Goal: Transaction & Acquisition: Purchase product/service

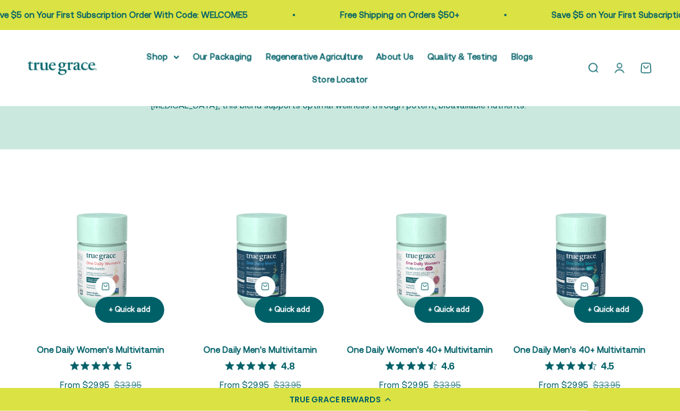
scroll to position [122, 0]
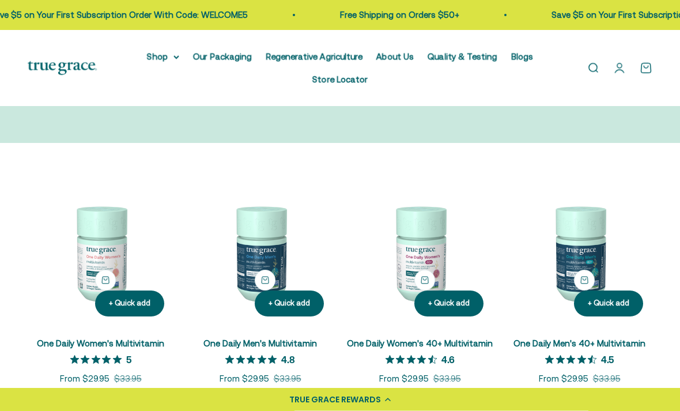
click at [623, 65] on link "Open account page" at bounding box center [619, 68] width 13 height 13
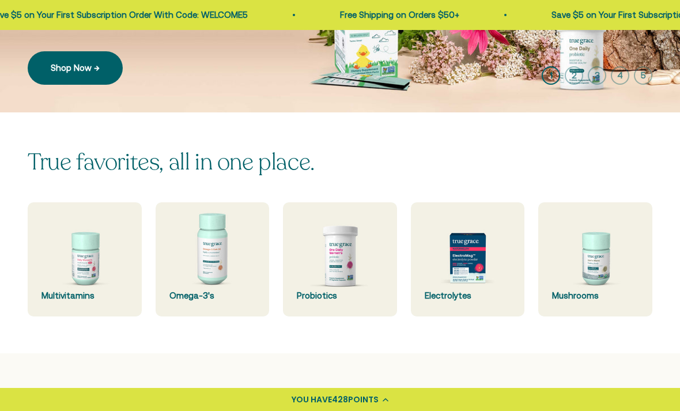
scroll to position [195, 0]
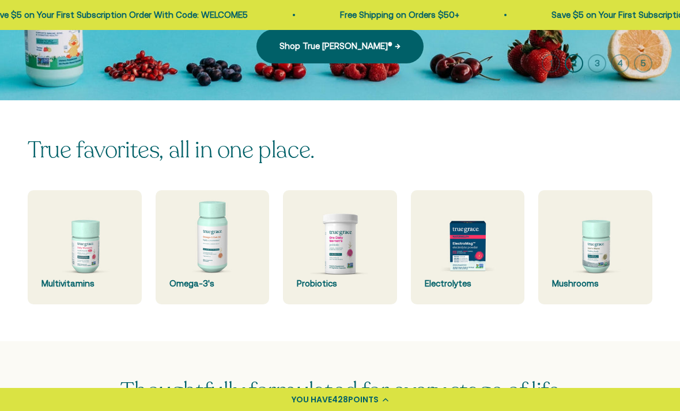
click at [85, 254] on img at bounding box center [85, 247] width 114 height 114
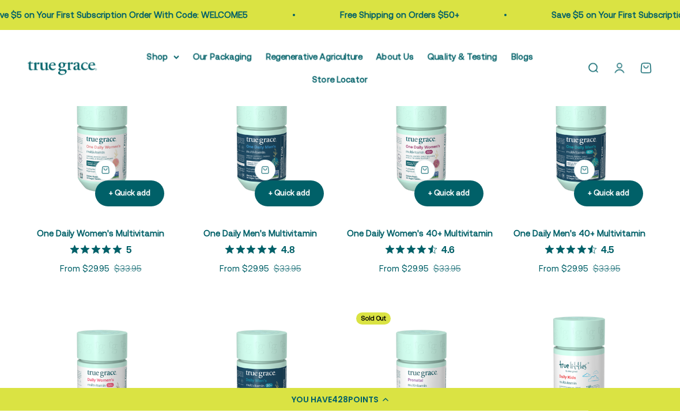
scroll to position [232, 0]
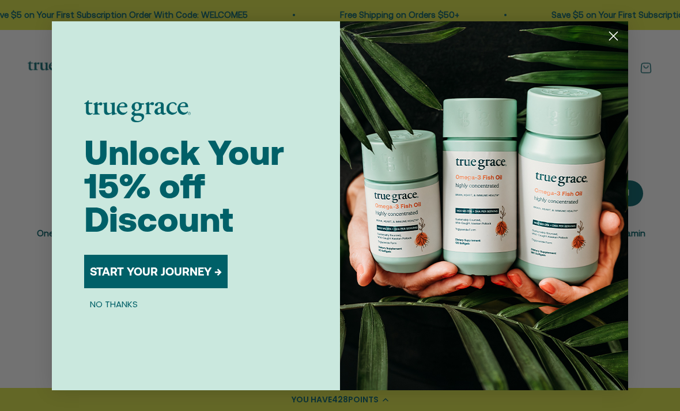
click at [163, 281] on button "START YOUR JOURNEY →" at bounding box center [156, 271] width 144 height 33
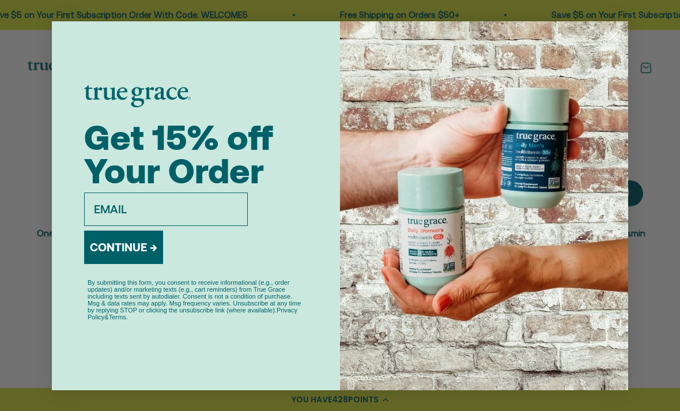
click at [210, 219] on input "email" at bounding box center [166, 209] width 164 height 33
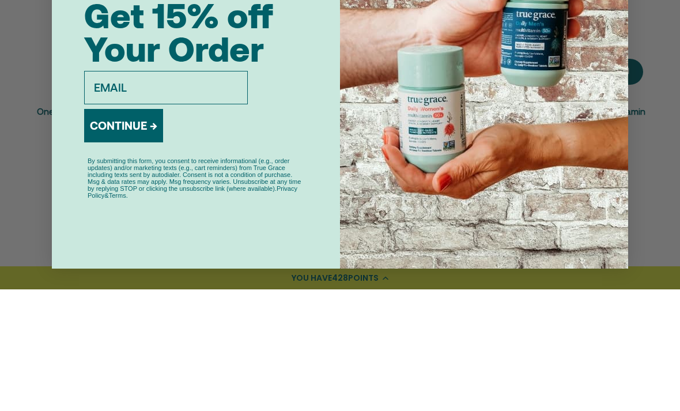
type input "kmhmother@icloud.com"
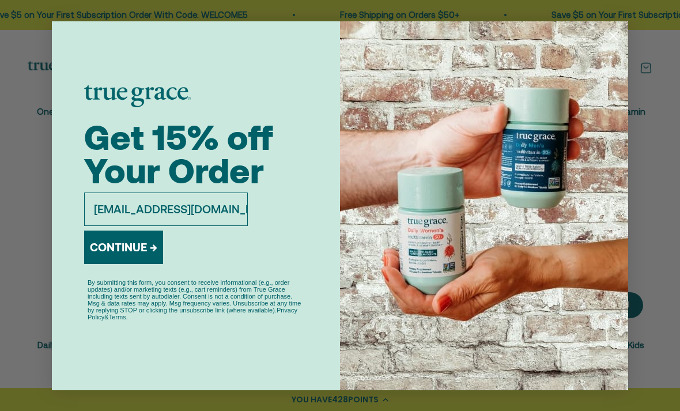
click at [145, 261] on button "CONTINUE →" at bounding box center [123, 247] width 79 height 33
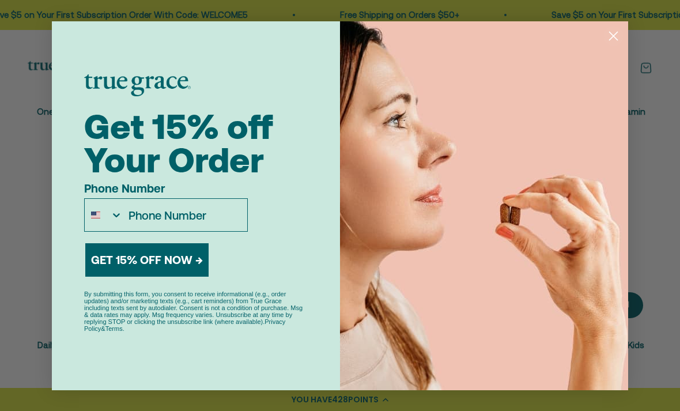
click at [221, 225] on input "Phone Number" at bounding box center [185, 215] width 125 height 32
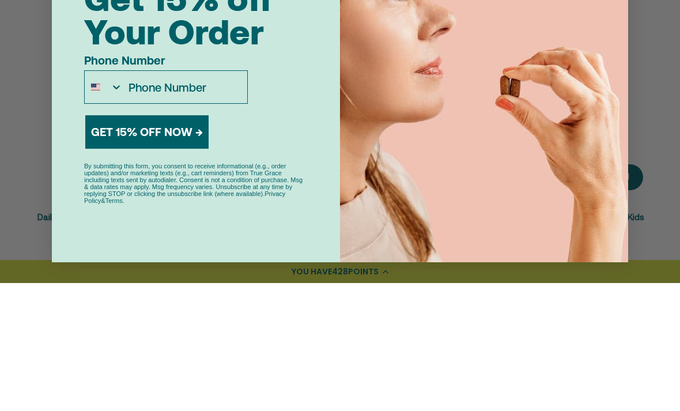
type input "402-618-4078"
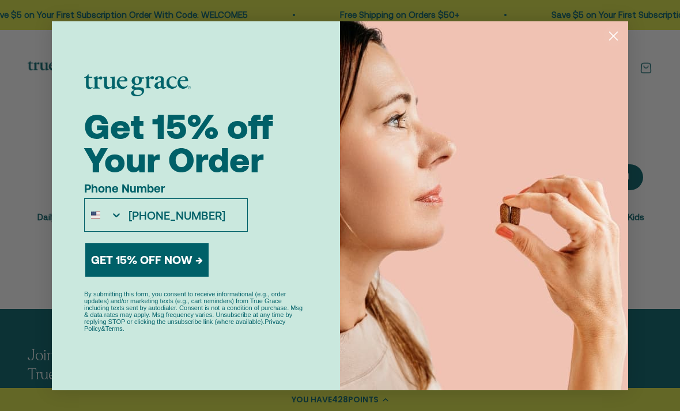
click at [185, 273] on button "GET 15% OFF NOW →" at bounding box center [146, 259] width 123 height 33
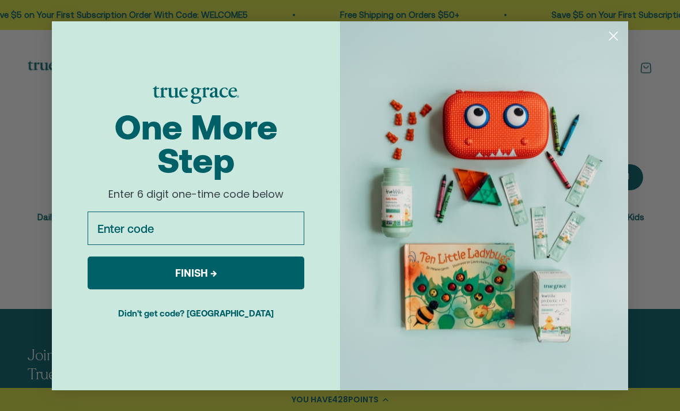
click at [219, 238] on input "Enter code" at bounding box center [196, 228] width 217 height 33
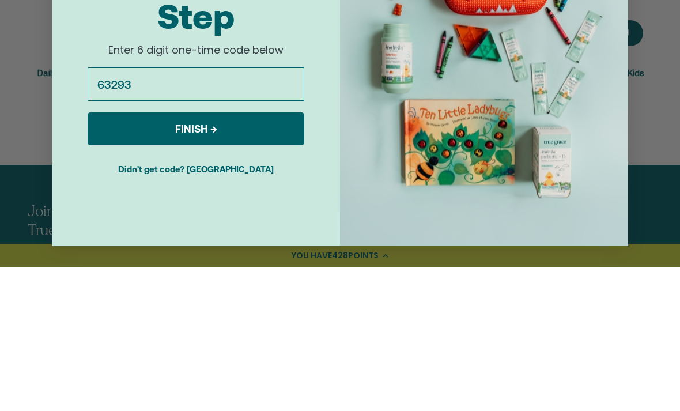
type input "632932"
click input "Submit" at bounding box center [0, 0] width 0 height 0
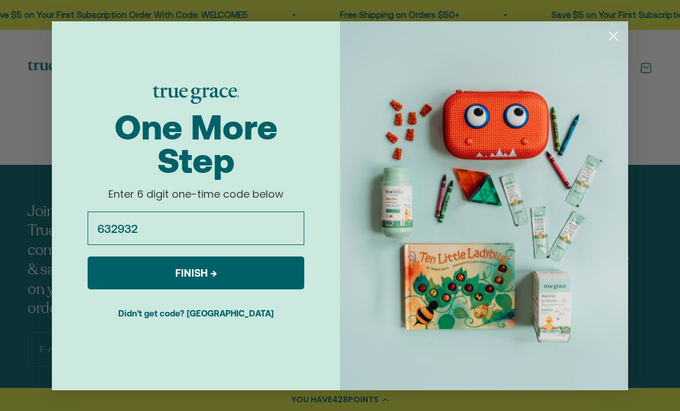
click at [208, 287] on button "FINISH →" at bounding box center [196, 273] width 217 height 33
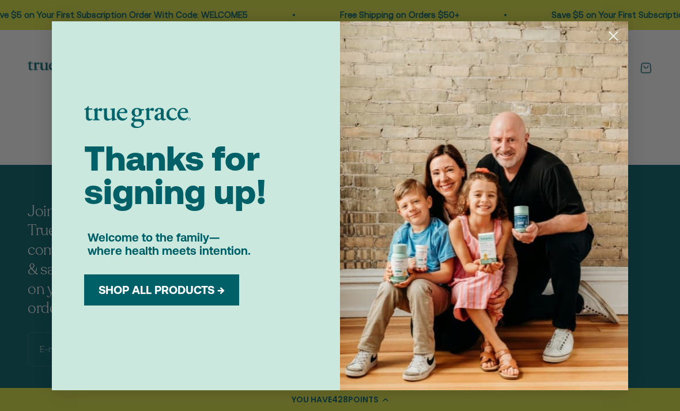
click at [212, 297] on button "SHOP ALL PRODUCTS →" at bounding box center [162, 290] width 138 height 14
click at [613, 35] on circle "Close dialog" at bounding box center [613, 35] width 19 height 19
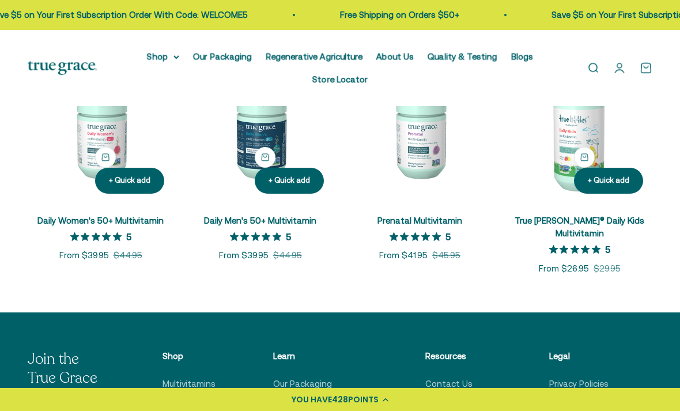
scroll to position [469, 0]
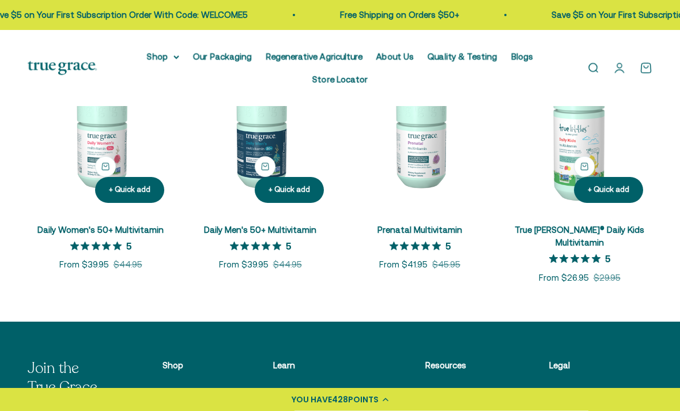
click at [158, 57] on summary "Shop" at bounding box center [163, 57] width 32 height 14
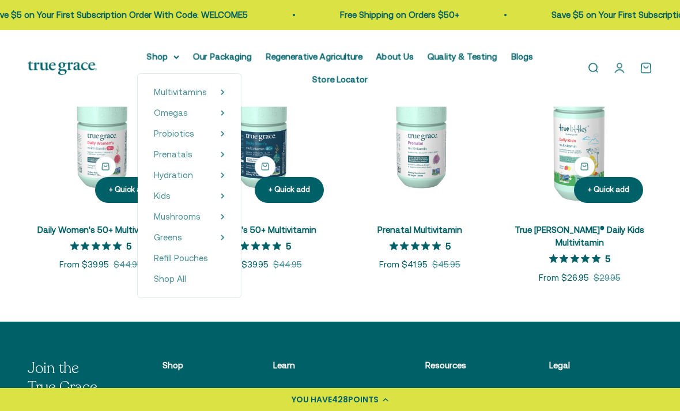
click at [212, 86] on summary "Multivitamins" at bounding box center [189, 92] width 71 height 14
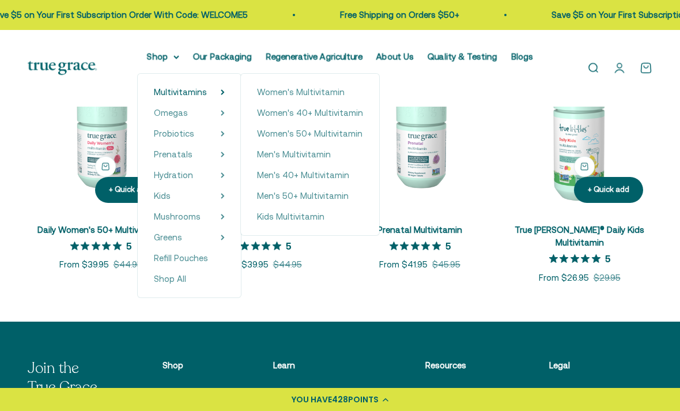
click at [304, 155] on span "Men's Multivitamin" at bounding box center [294, 154] width 74 height 10
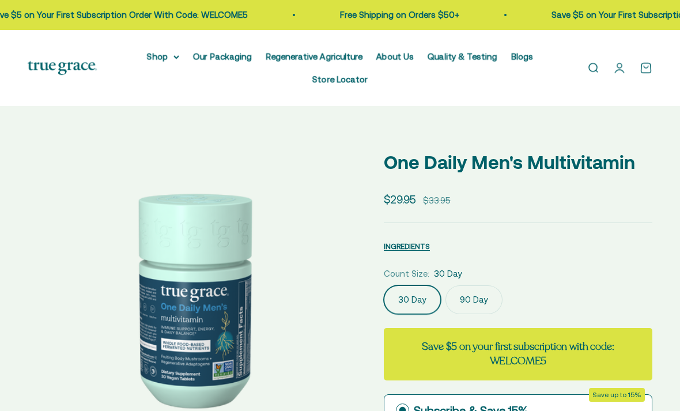
click at [473, 299] on label "90 Day" at bounding box center [474, 299] width 57 height 29
click at [384, 285] on input "90 Day" at bounding box center [383, 285] width 1 height 1
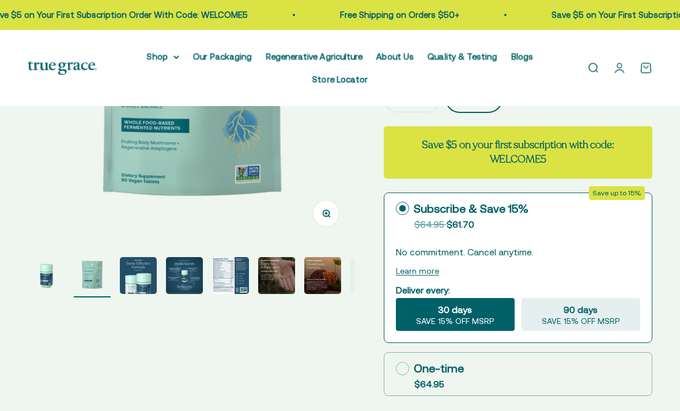
scroll to position [220, 0]
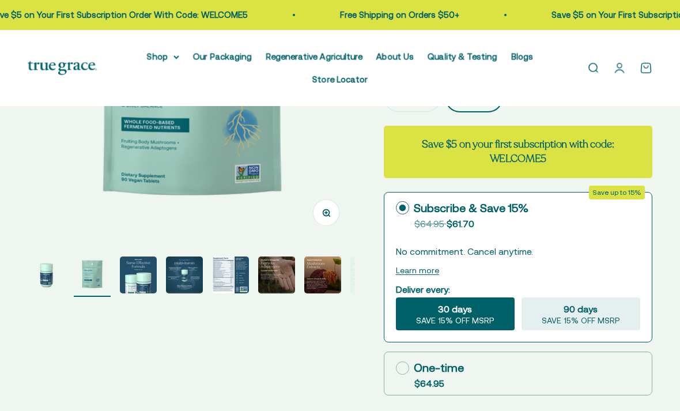
click at [599, 310] on div "90 days SAVE 15% OFF MSRP" at bounding box center [581, 314] width 119 height 33
click at [522, 298] on input "90 days SAVE 15% OFF MSRP" at bounding box center [521, 297] width 1 height 1
radio input "true"
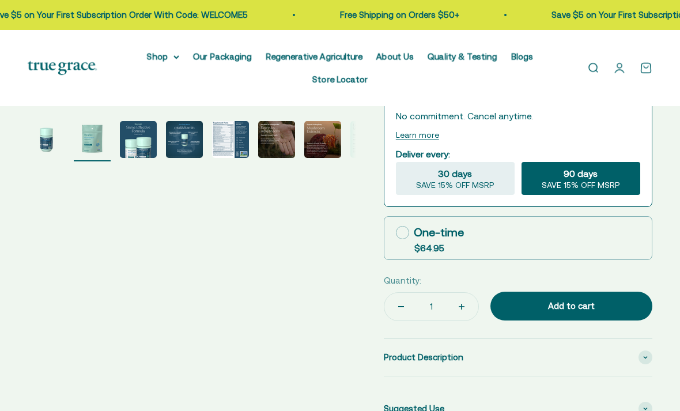
scroll to position [358, 0]
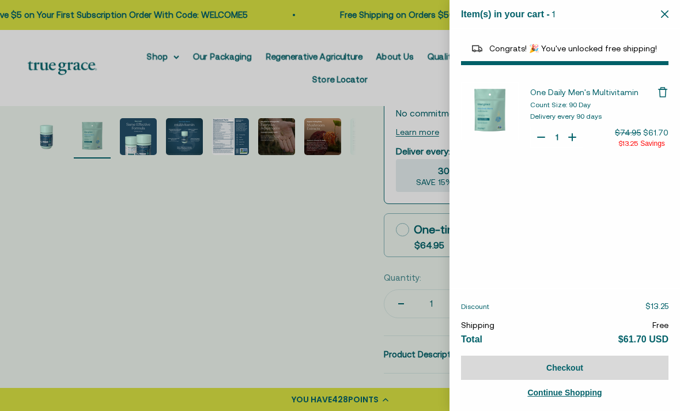
select select "46284026183894"
select select "46081071972566"
